Goal: Find specific page/section: Find specific page/section

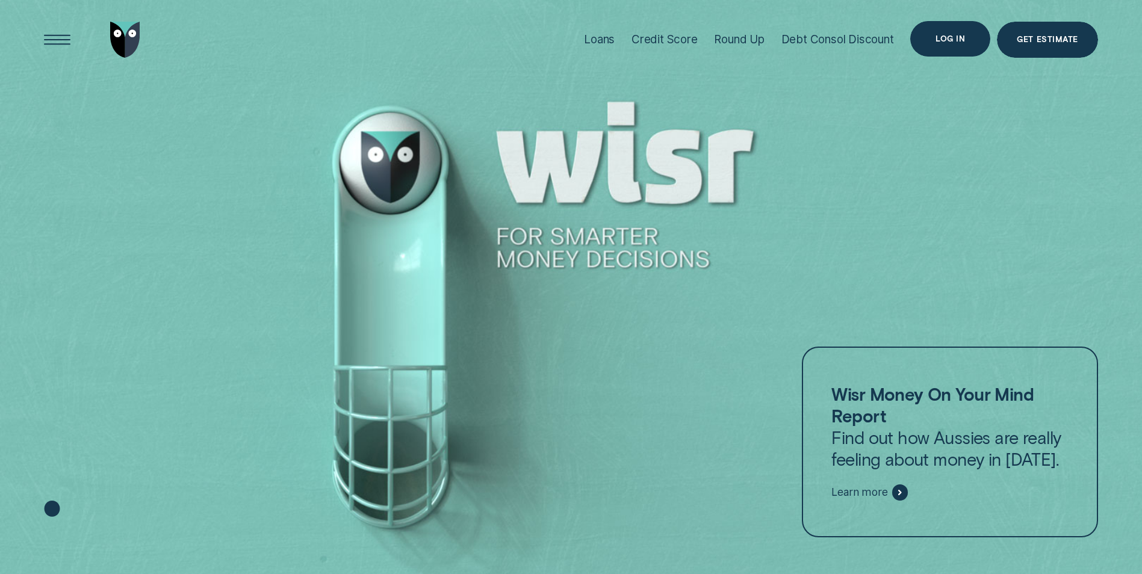
click at [948, 43] on div "Log in" at bounding box center [950, 39] width 80 height 36
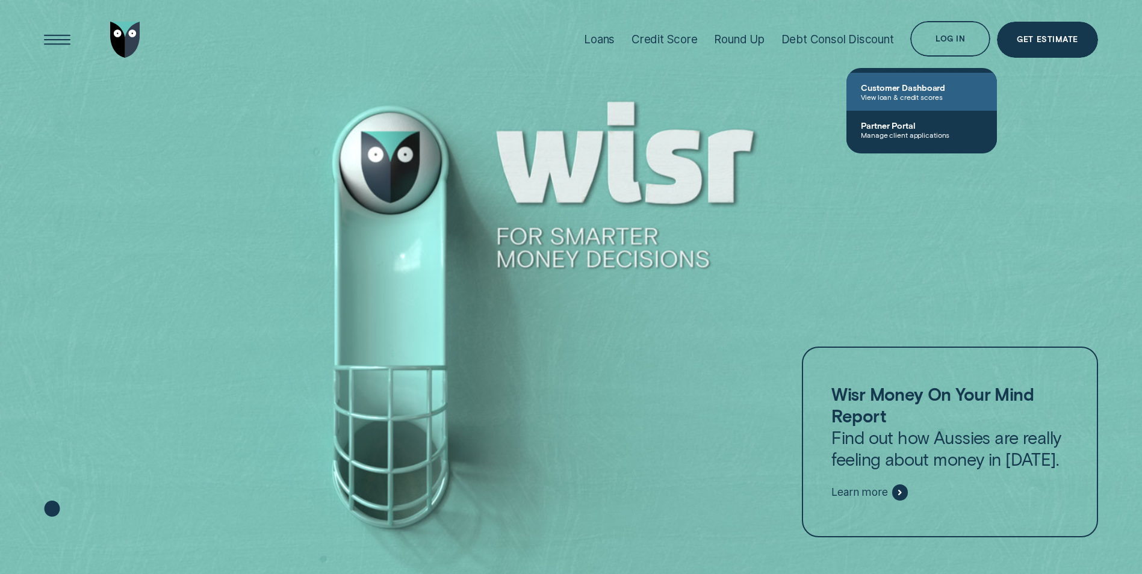
click at [919, 102] on link "Customer Dashboard View loan & credit scores" at bounding box center [922, 92] width 151 height 38
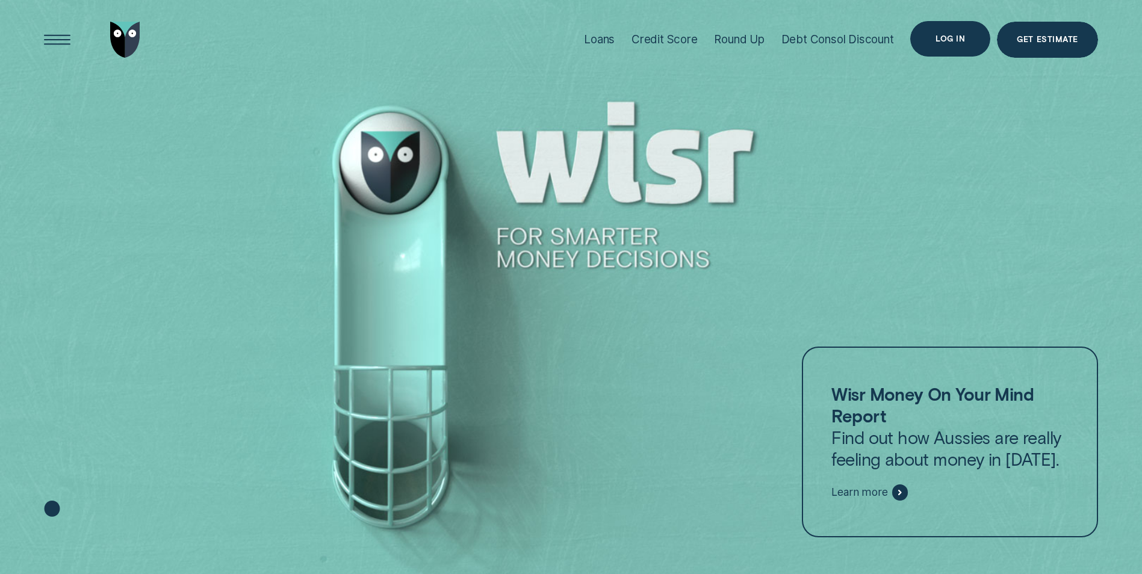
click at [959, 46] on div "Log in" at bounding box center [950, 39] width 80 height 36
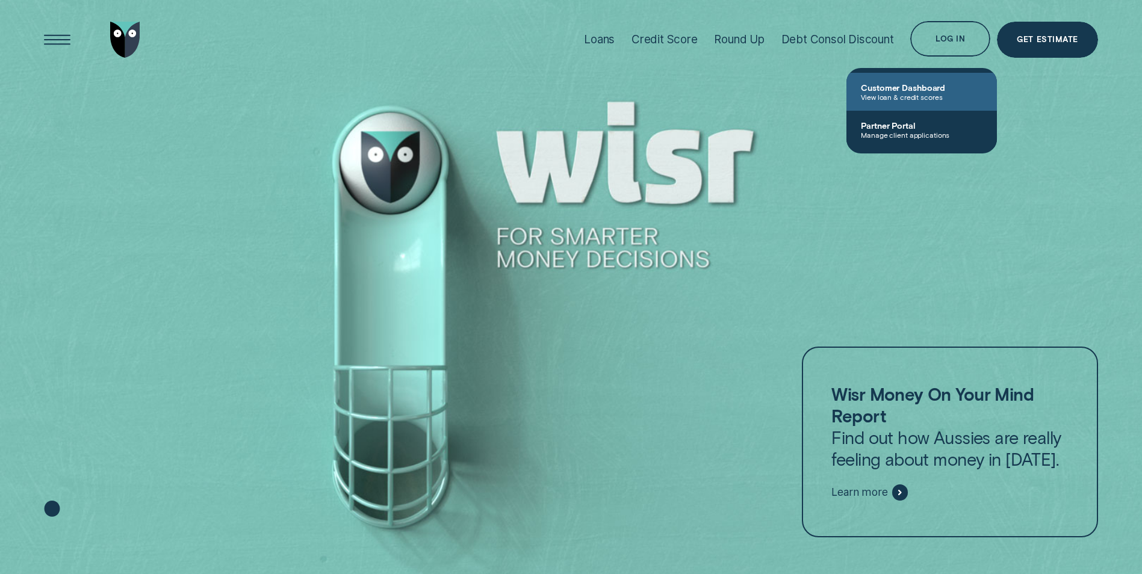
click at [916, 98] on span "View loan & credit scores" at bounding box center [922, 97] width 122 height 8
